Goal: Find contact information: Find contact information

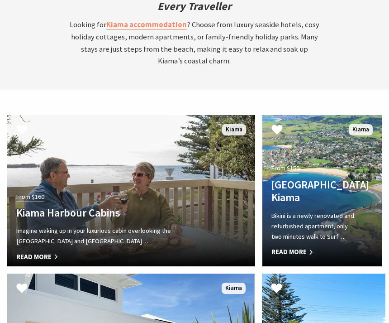
scroll to position [2495, 0]
click at [140, 206] on h4 "Kiama Harbour Cabins" at bounding box center [112, 212] width 193 height 13
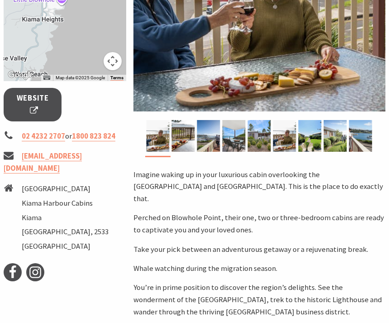
scroll to position [280, 0]
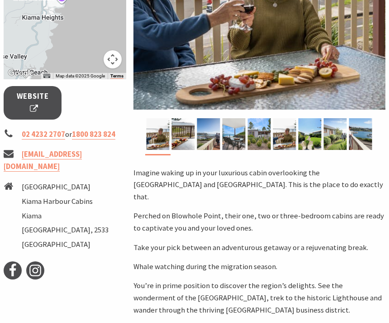
click at [82, 167] on link "[EMAIL_ADDRESS][DOMAIN_NAME]" at bounding box center [43, 160] width 78 height 22
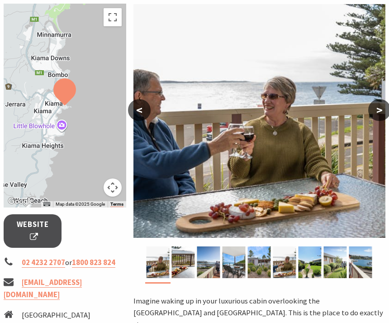
scroll to position [152, 0]
click at [187, 265] on img at bounding box center [183, 262] width 23 height 32
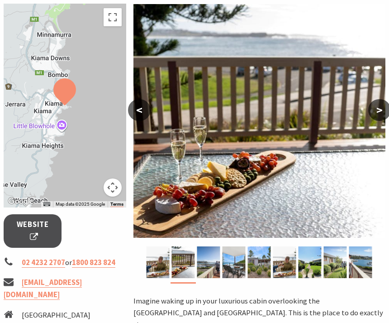
click at [213, 267] on img at bounding box center [208, 262] width 23 height 32
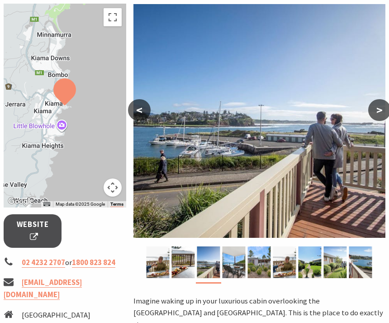
click at [238, 264] on img at bounding box center [234, 262] width 23 height 32
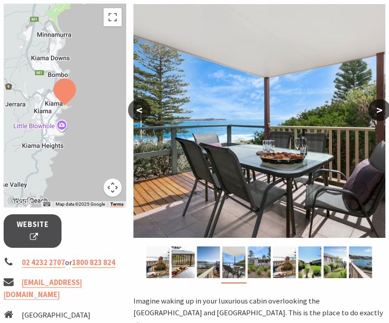
click at [264, 263] on img at bounding box center [259, 262] width 23 height 32
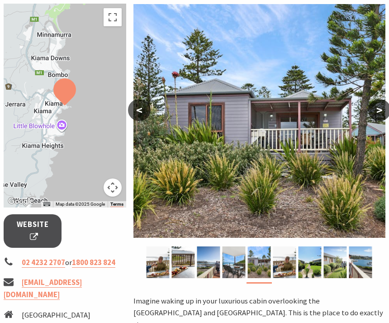
click at [282, 264] on img at bounding box center [284, 262] width 23 height 32
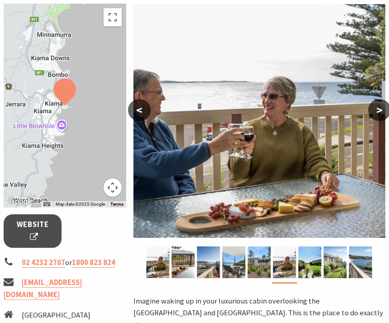
click at [290, 267] on img at bounding box center [284, 262] width 23 height 32
click at [312, 261] on img at bounding box center [310, 262] width 23 height 32
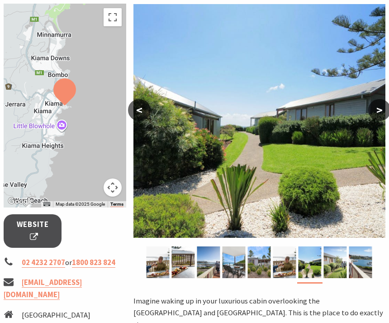
click at [318, 266] on img at bounding box center [310, 262] width 23 height 32
click at [337, 261] on img at bounding box center [335, 262] width 23 height 32
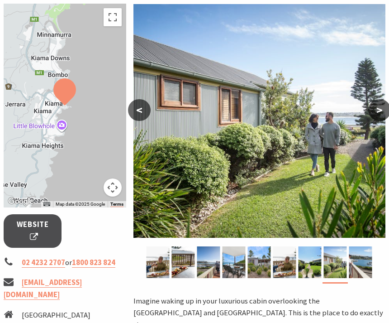
click at [361, 260] on img at bounding box center [360, 262] width 23 height 32
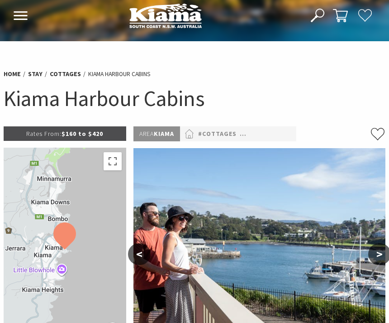
scroll to position [7, 0]
